Goal: Task Accomplishment & Management: Use online tool/utility

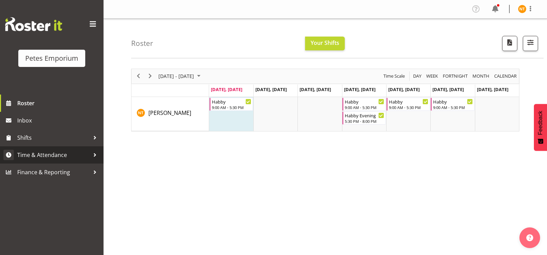
click at [33, 158] on span "Time & Attendance" at bounding box center [53, 155] width 72 height 10
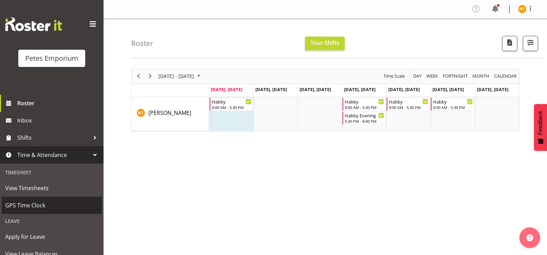
click at [28, 205] on span "GPS Time Clock" at bounding box center [51, 205] width 93 height 10
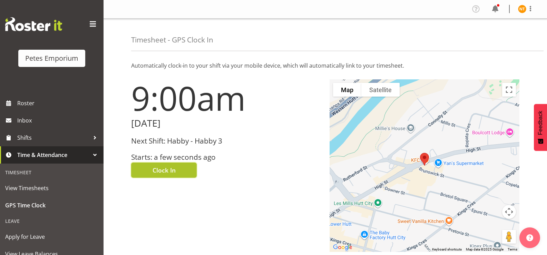
click at [166, 170] on span "Clock In" at bounding box center [164, 170] width 23 height 9
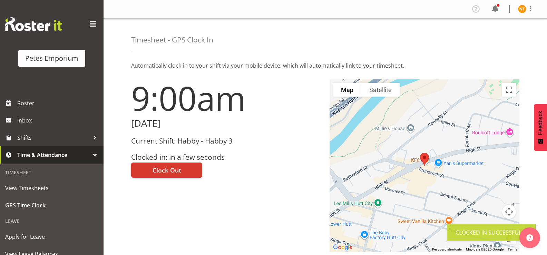
click at [524, 11] on img at bounding box center [522, 9] width 8 height 8
click at [495, 35] on link "Log Out" at bounding box center [501, 36] width 66 height 12
